Goal: Task Accomplishment & Management: Manage account settings

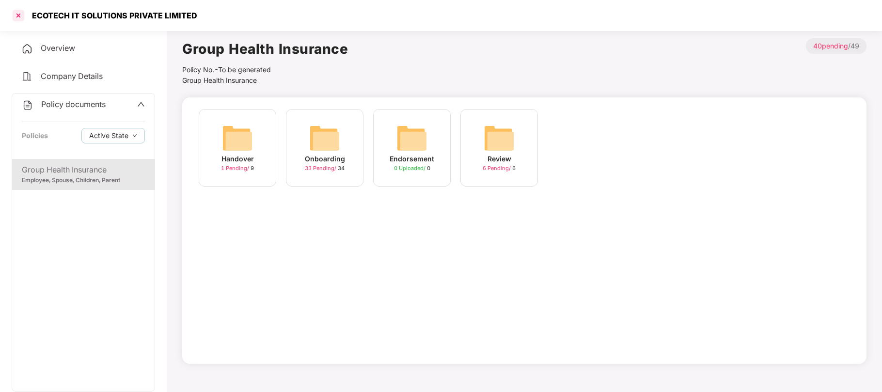
click at [20, 12] on div at bounding box center [19, 16] width 16 height 16
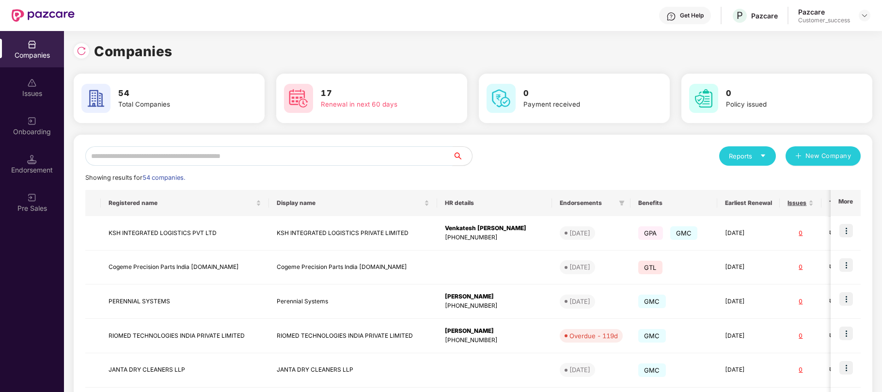
click at [324, 154] on input "text" at bounding box center [268, 155] width 367 height 19
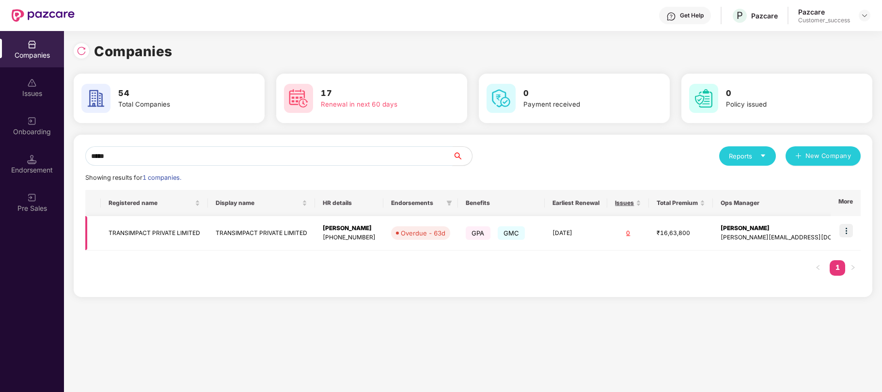
type input "*****"
click at [844, 231] on img at bounding box center [847, 231] width 14 height 14
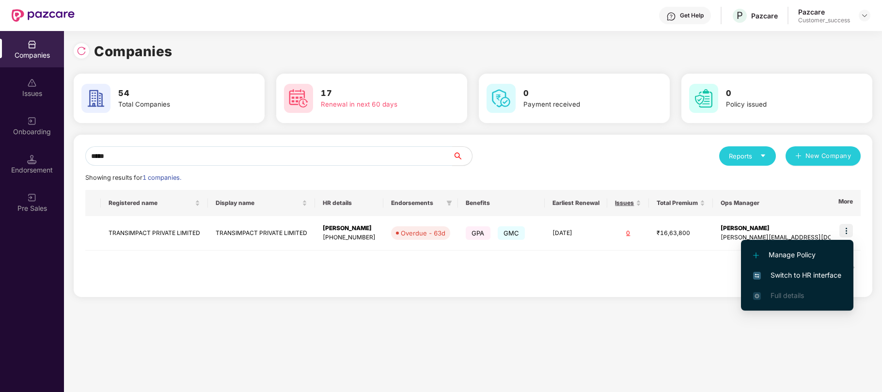
click at [799, 274] on span "Switch to HR interface" at bounding box center [797, 275] width 88 height 11
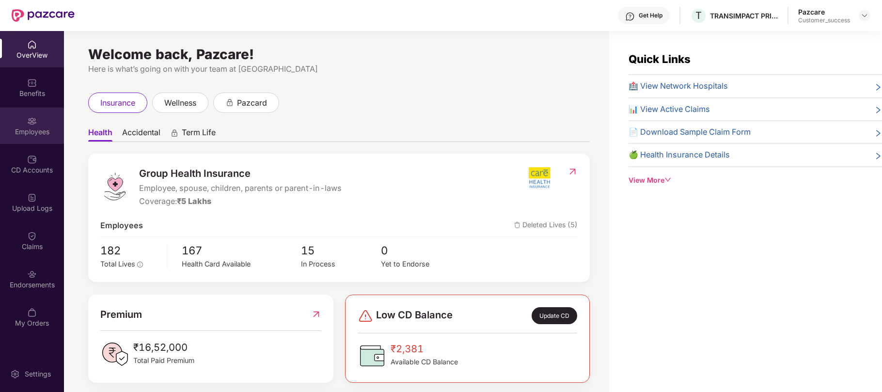
click at [26, 117] on div "Employees" at bounding box center [32, 126] width 64 height 36
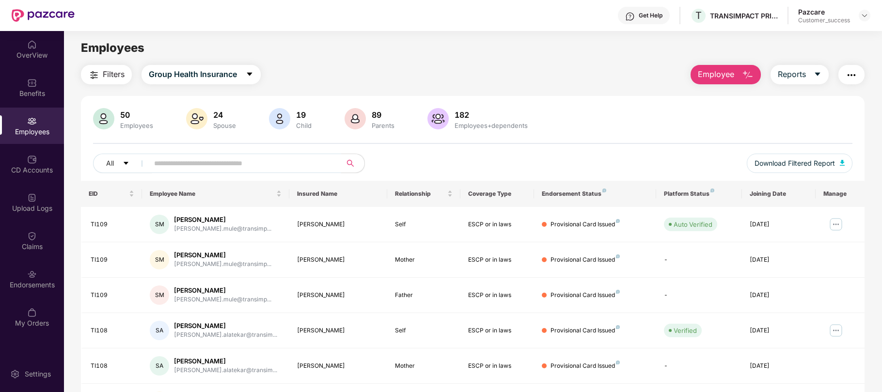
click at [201, 161] on input "text" at bounding box center [241, 163] width 174 height 15
paste input "*****"
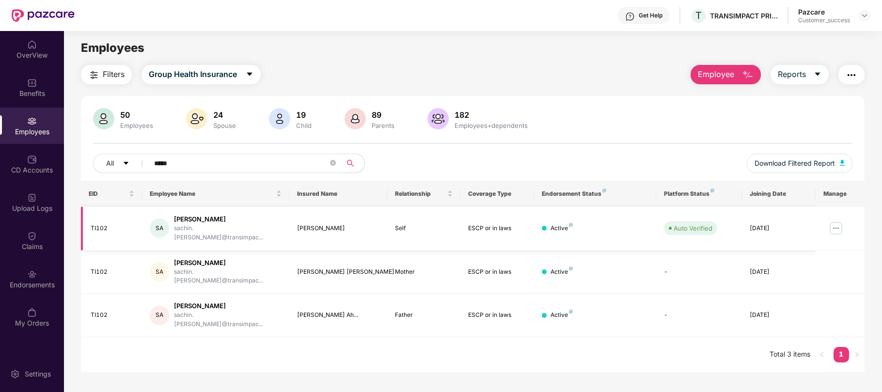
type input "*****"
click at [846, 221] on td at bounding box center [840, 229] width 49 height 44
click at [838, 223] on img at bounding box center [836, 229] width 16 height 16
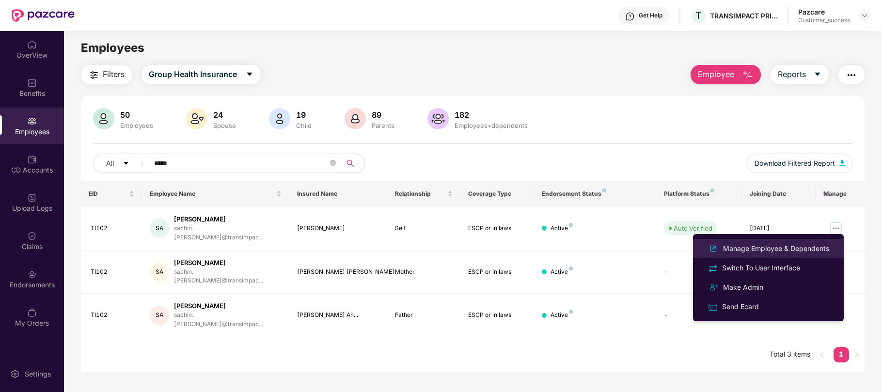
click at [784, 251] on div "Manage Employee & Dependents" at bounding box center [776, 248] width 110 height 11
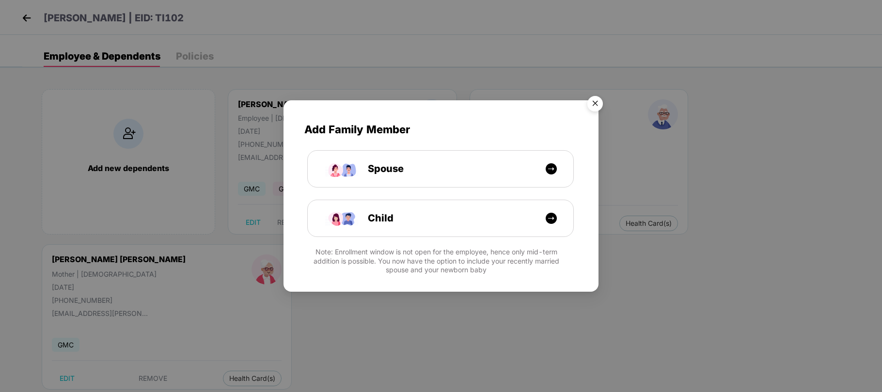
click at [602, 101] on img "Close" at bounding box center [595, 105] width 27 height 27
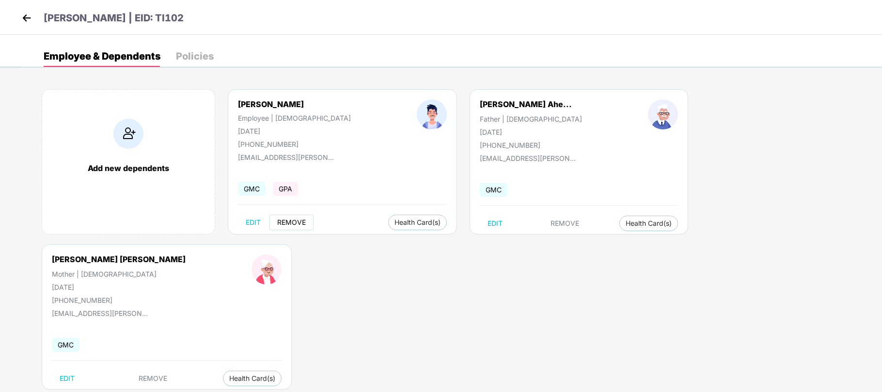
click at [293, 227] on button "REMOVE" at bounding box center [292, 223] width 44 height 16
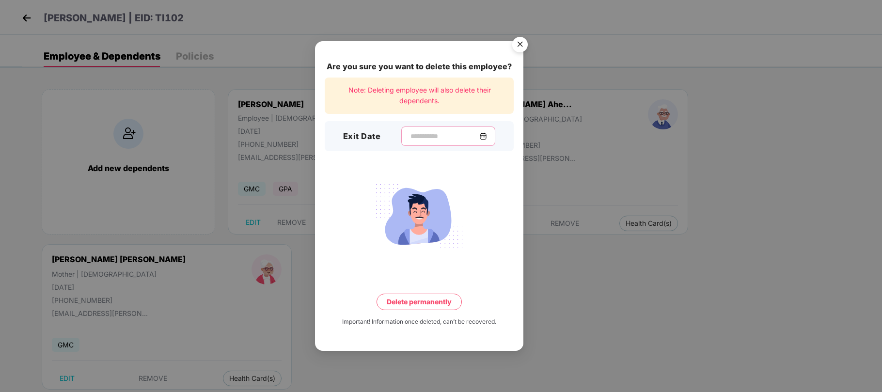
click at [420, 136] on input at bounding box center [445, 136] width 70 height 10
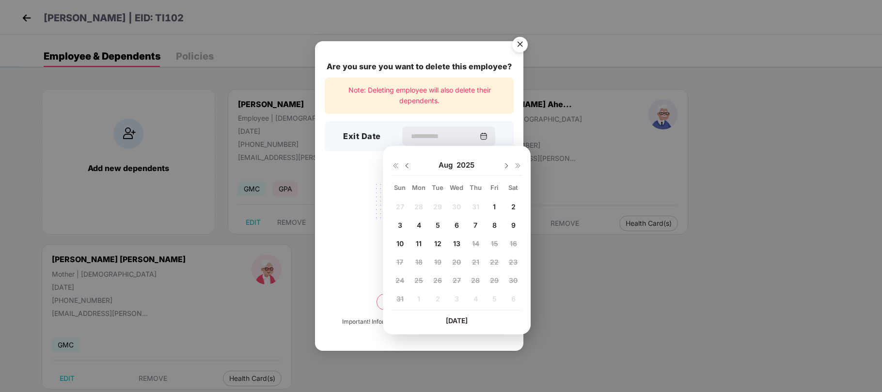
click at [456, 245] on span "13" at bounding box center [456, 243] width 7 height 8
type input "**********"
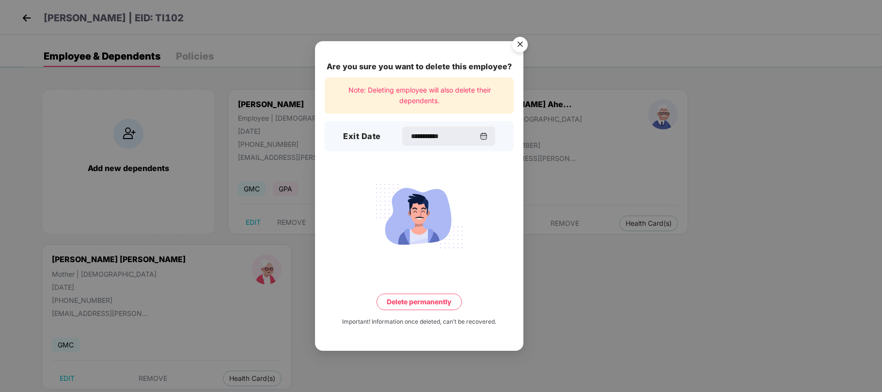
click at [422, 307] on button "Delete permanently" at bounding box center [419, 302] width 85 height 16
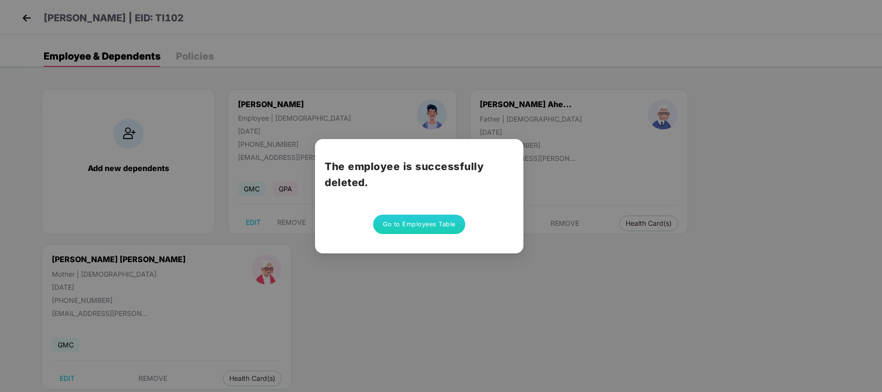
click at [401, 225] on button "Go to Employees Table" at bounding box center [419, 224] width 92 height 19
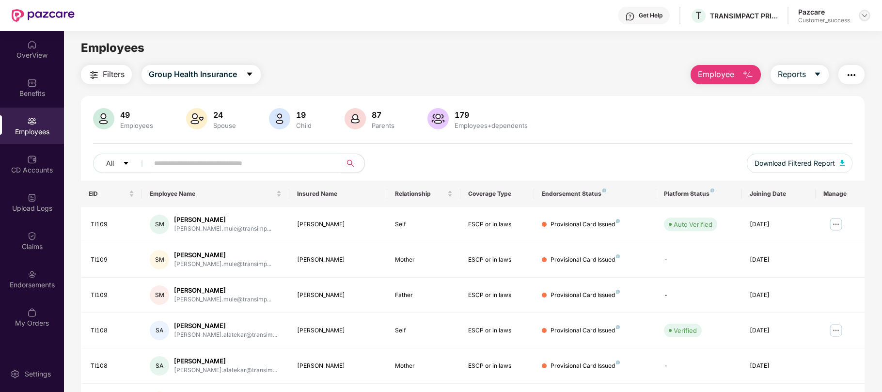
click at [870, 16] on div at bounding box center [865, 16] width 12 height 12
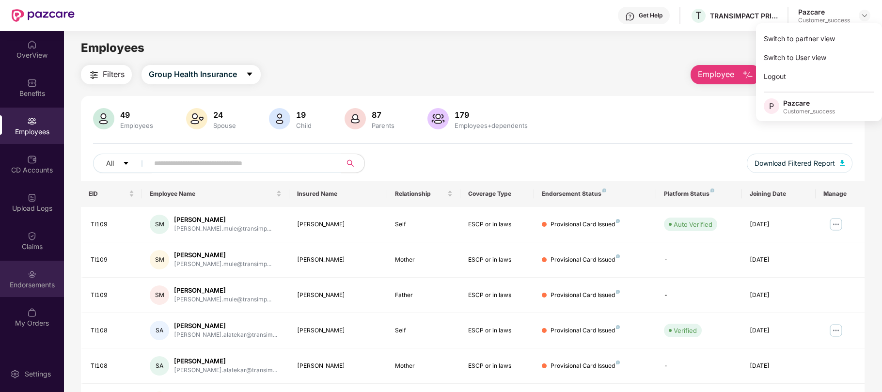
click at [26, 269] on div "Endorsements" at bounding box center [32, 279] width 64 height 36
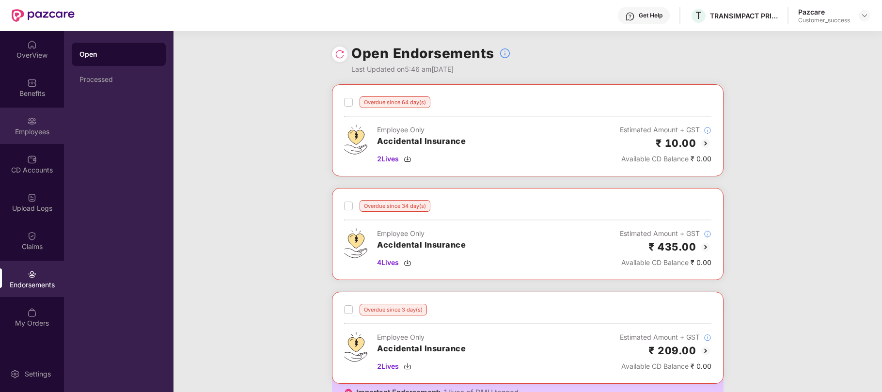
click at [35, 131] on div "Employees" at bounding box center [32, 132] width 64 height 10
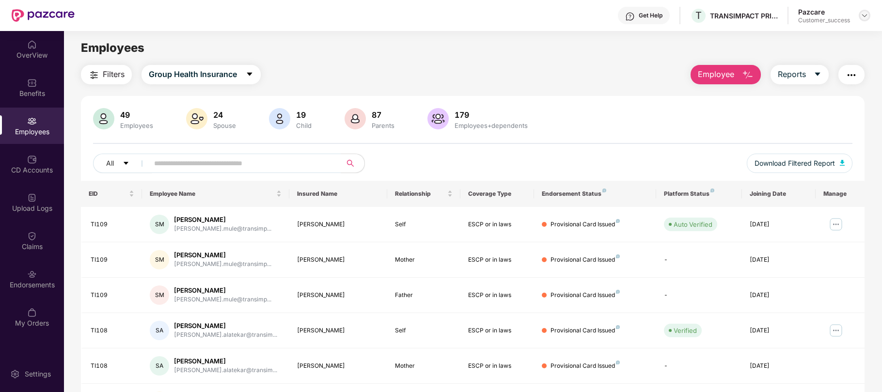
click at [863, 12] on img at bounding box center [865, 16] width 8 height 8
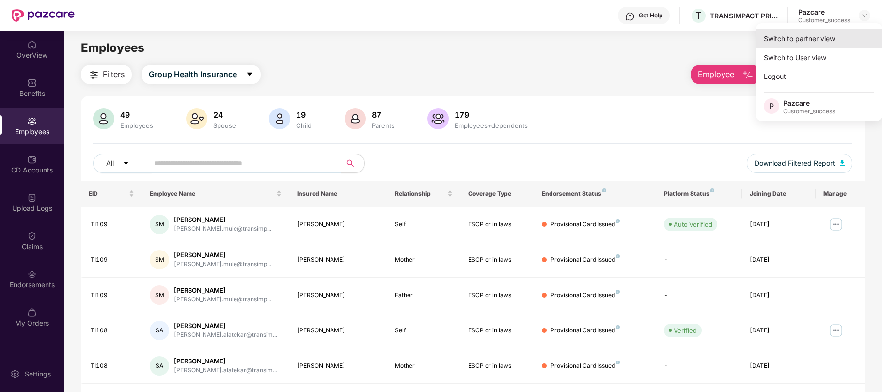
click at [770, 39] on div "Switch to partner view" at bounding box center [819, 38] width 126 height 19
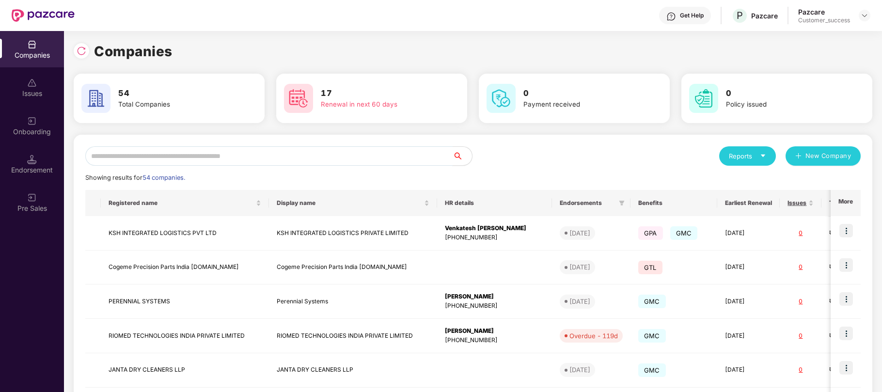
click at [322, 158] on input "text" at bounding box center [268, 155] width 367 height 19
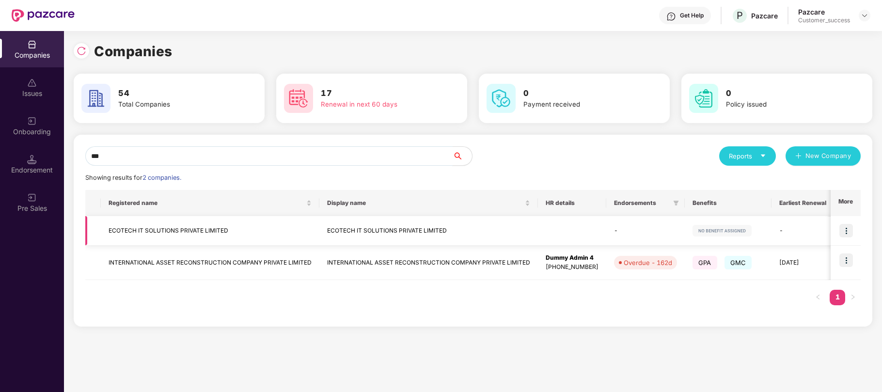
type input "***"
click at [842, 237] on img at bounding box center [847, 231] width 14 height 14
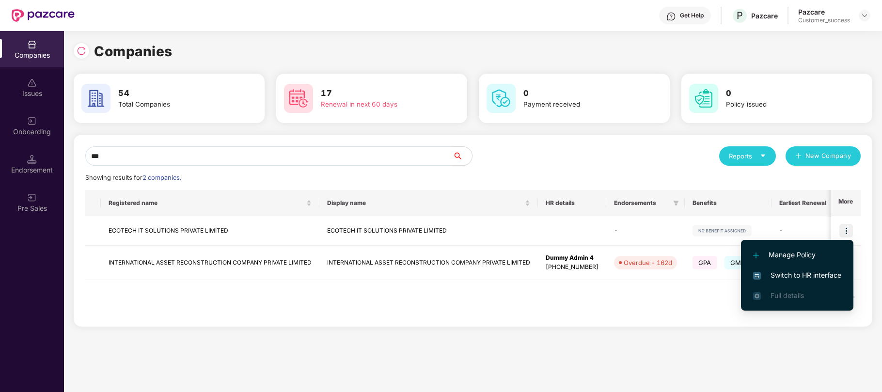
click at [792, 270] on span "Switch to HR interface" at bounding box center [797, 275] width 88 height 11
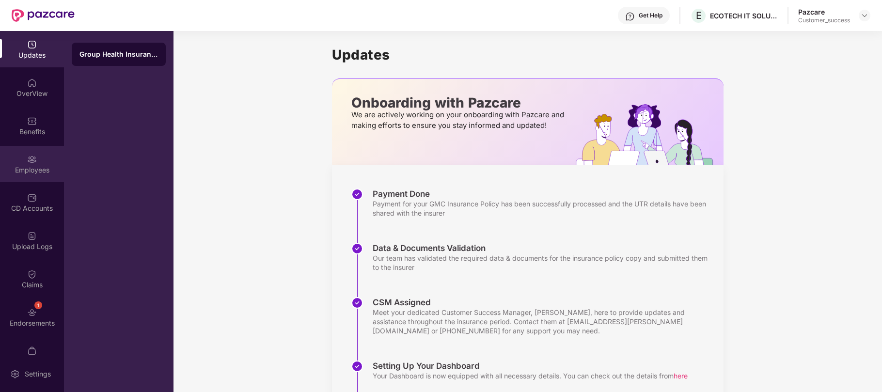
click at [23, 161] on div "Employees" at bounding box center [32, 164] width 64 height 36
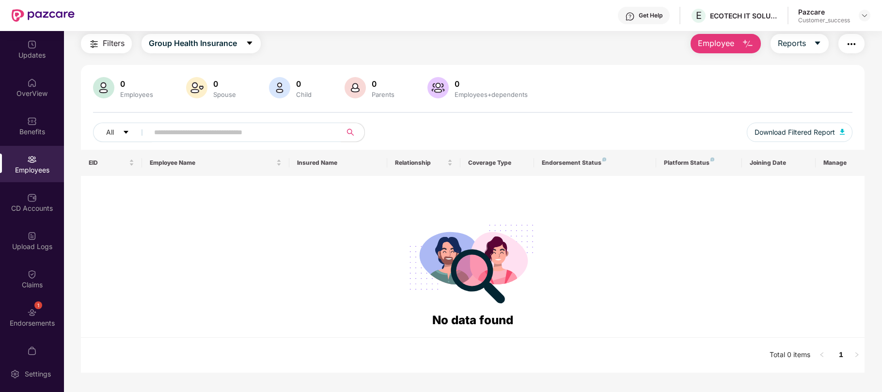
scroll to position [30, 0]
click at [863, 17] on img at bounding box center [865, 16] width 8 height 8
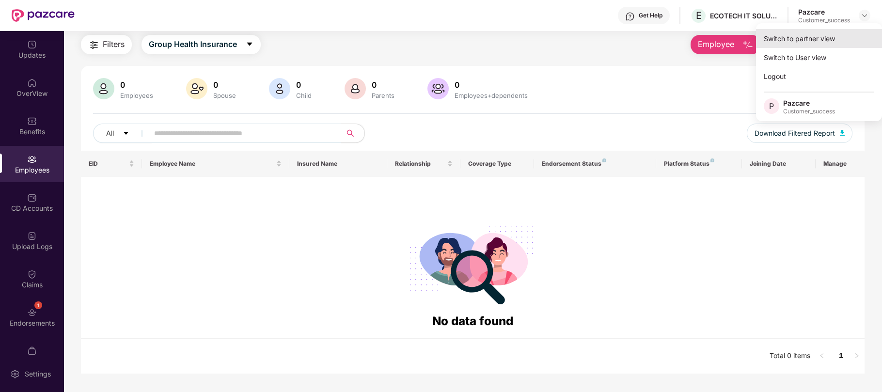
click at [817, 41] on div "Switch to partner view" at bounding box center [819, 38] width 126 height 19
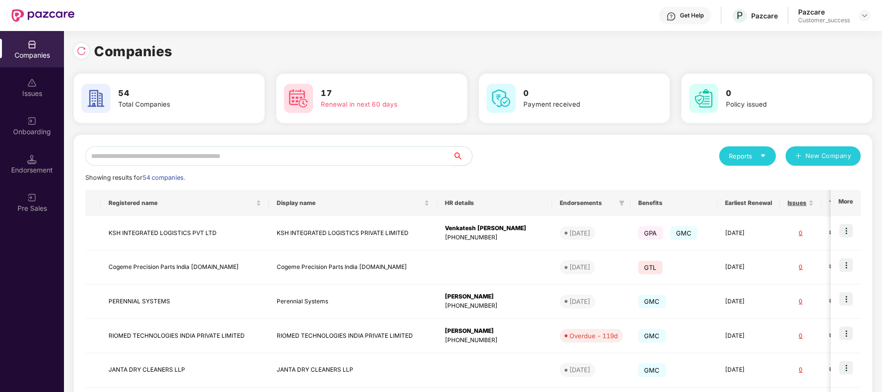
click at [320, 154] on input "text" at bounding box center [268, 155] width 367 height 19
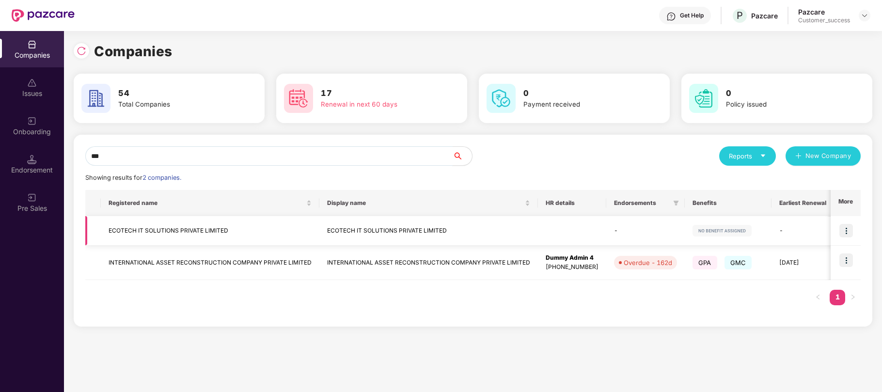
type input "***"
click at [193, 225] on td "ECOTECH IT SOLUTIONS PRIVATE LIMITED" at bounding box center [210, 231] width 219 height 30
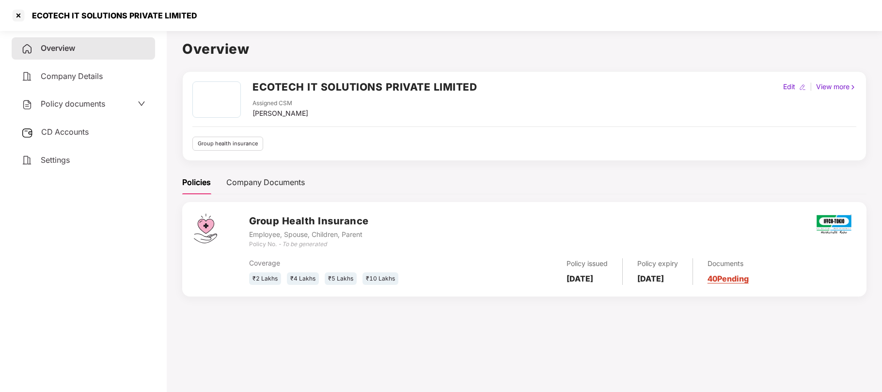
click at [73, 105] on span "Policy documents" at bounding box center [73, 104] width 64 height 10
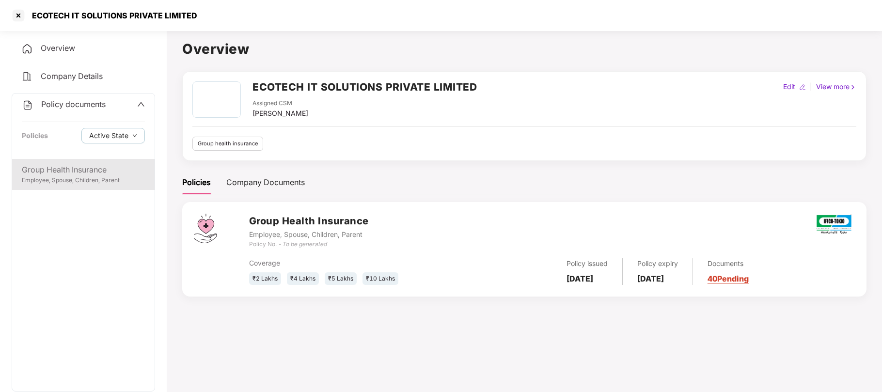
click at [51, 171] on div "Group Health Insurance" at bounding box center [83, 170] width 123 height 12
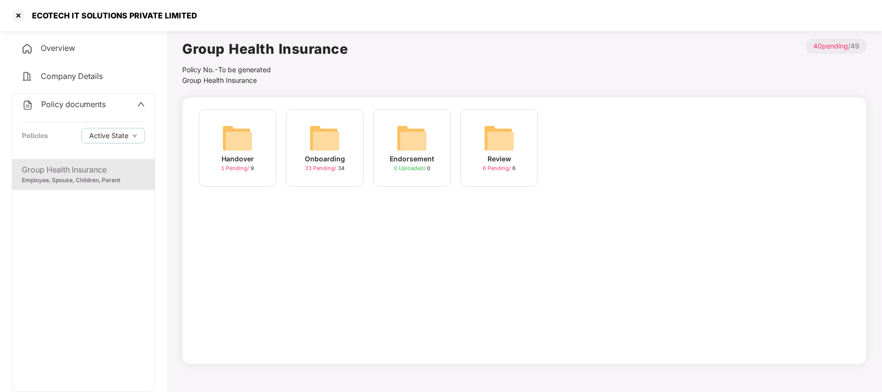
click at [245, 166] on span "1 Pending /" at bounding box center [236, 168] width 30 height 7
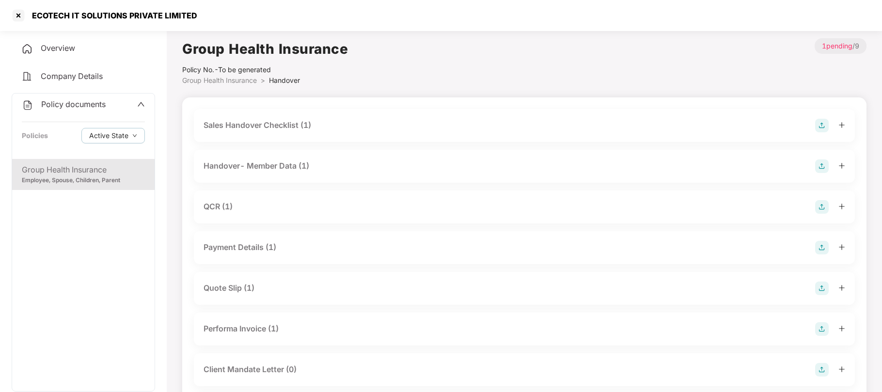
click at [265, 166] on div "Handover- Member Data (1)" at bounding box center [257, 166] width 106 height 12
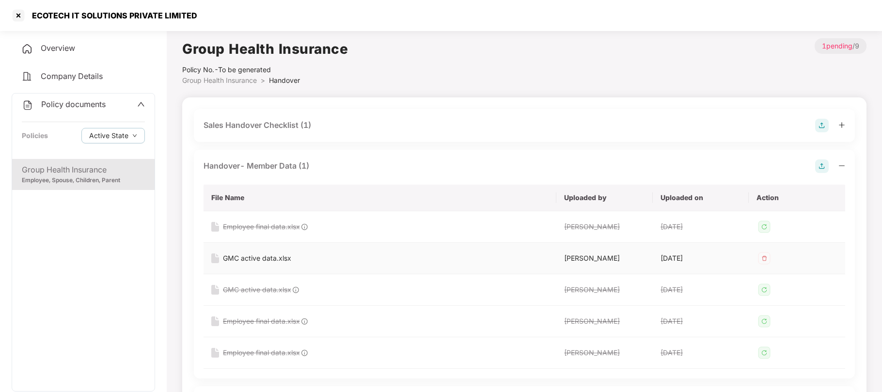
click at [764, 256] on img at bounding box center [765, 259] width 16 height 16
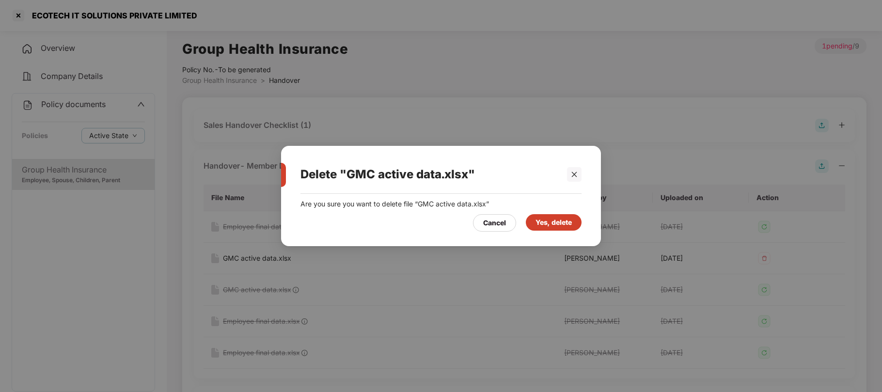
click at [548, 223] on div "Yes, delete" at bounding box center [554, 222] width 36 height 11
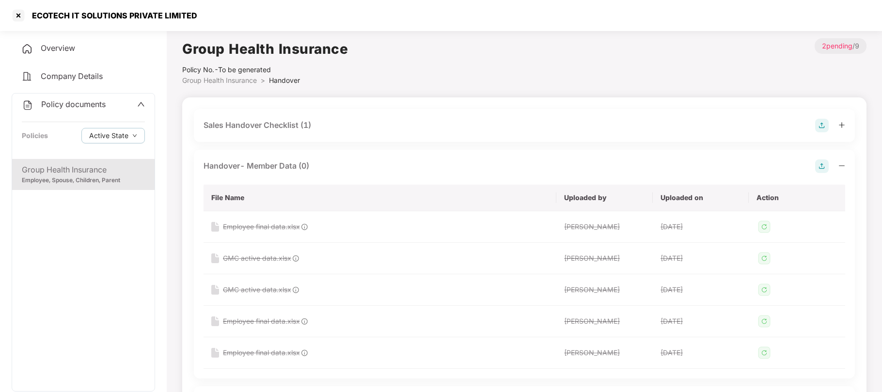
click at [825, 167] on img at bounding box center [822, 166] width 14 height 14
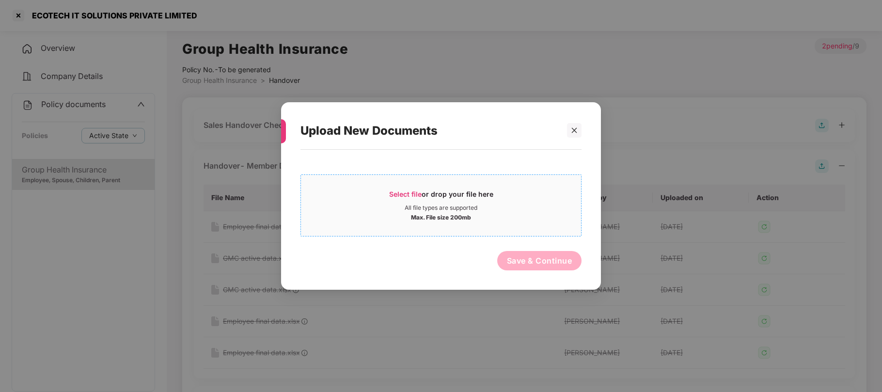
click at [415, 194] on span "Select file" at bounding box center [405, 194] width 32 height 8
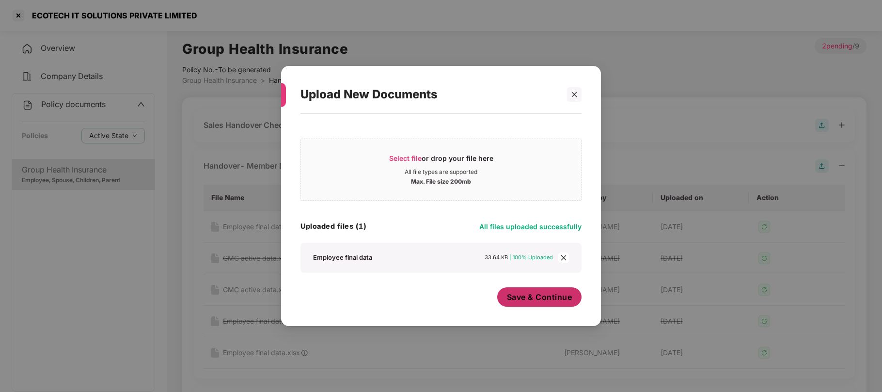
click at [549, 299] on span "Save & Continue" at bounding box center [539, 297] width 65 height 11
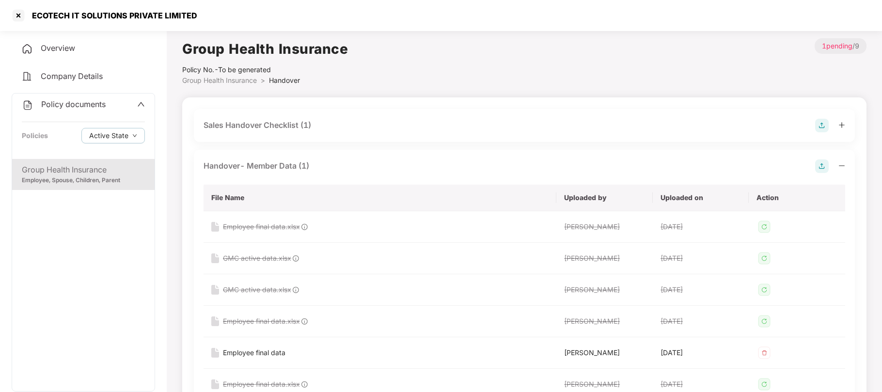
click at [217, 78] on span "Group Health Insurance" at bounding box center [219, 80] width 75 height 8
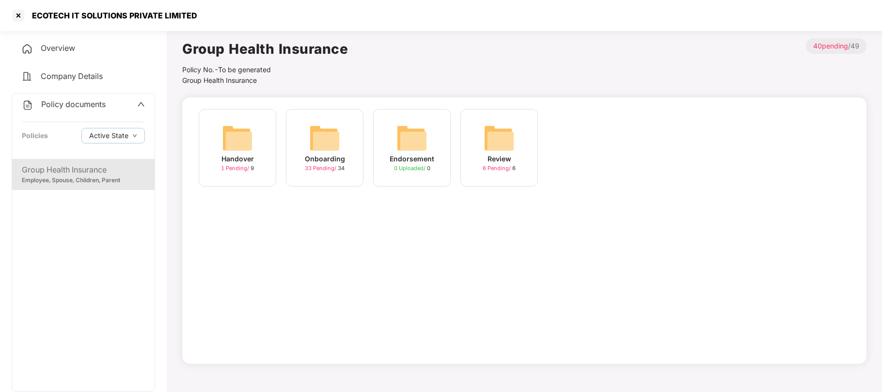
click at [325, 152] on img at bounding box center [324, 138] width 31 height 31
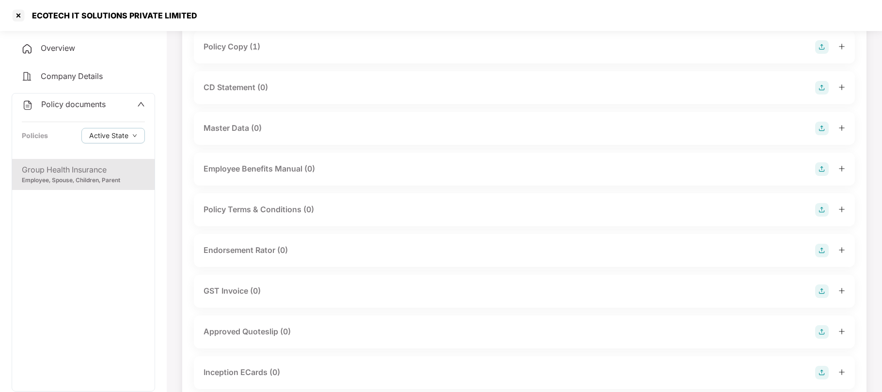
scroll to position [120, 0]
